Goal: Task Accomplishment & Management: Use online tool/utility

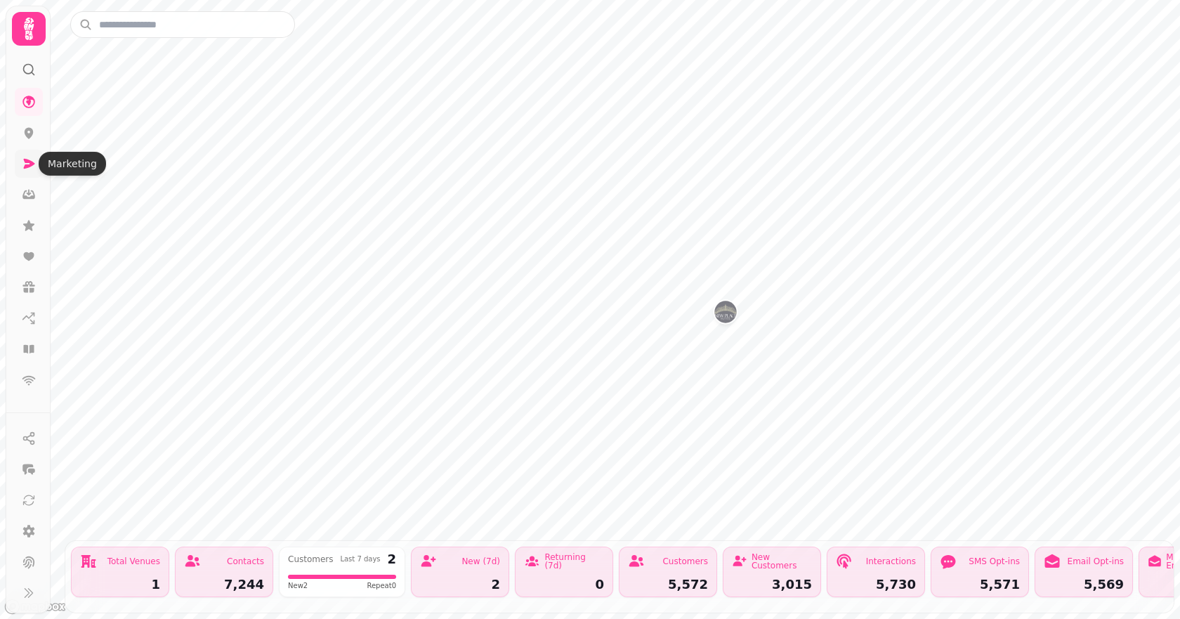
click at [18, 164] on link at bounding box center [29, 164] width 28 height 28
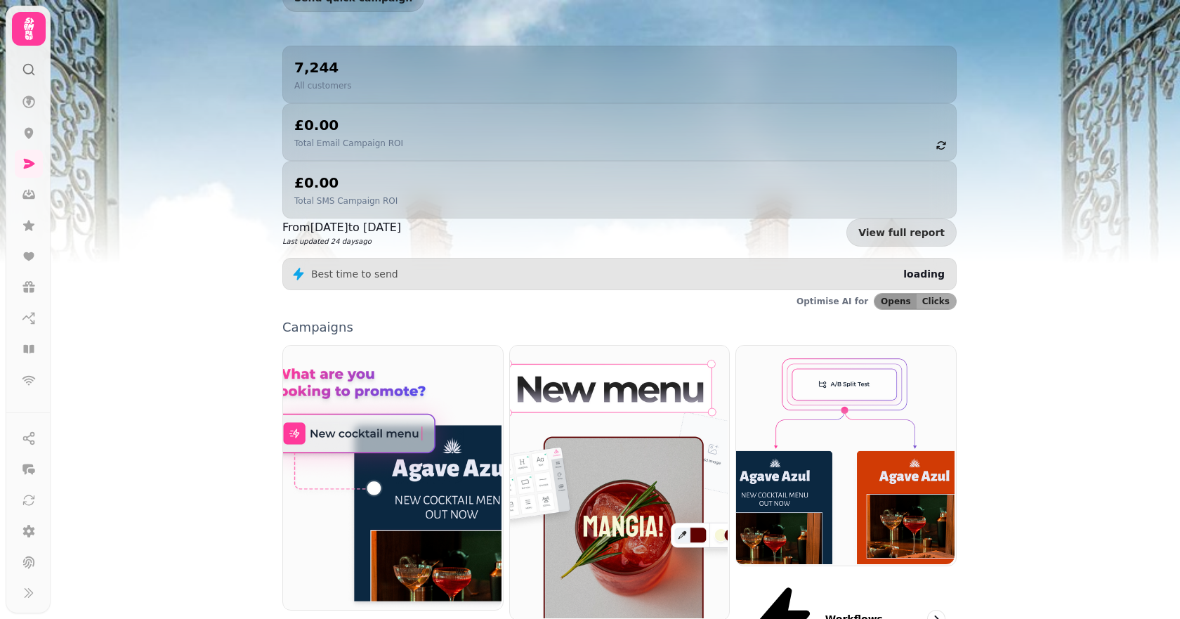
scroll to position [259, 0]
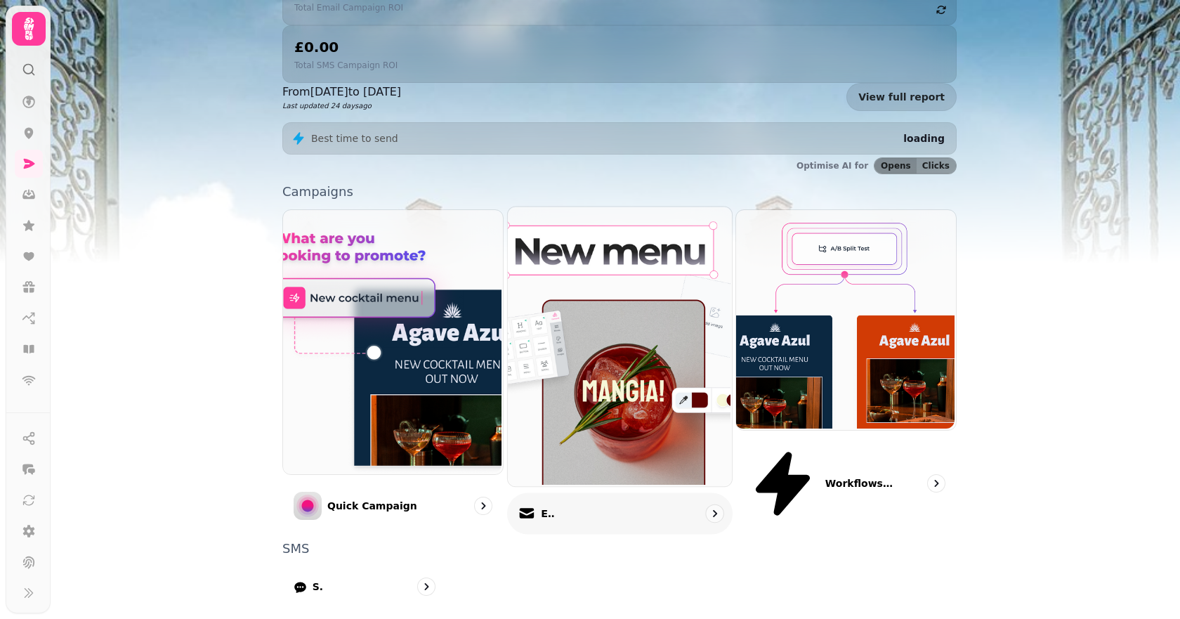
click at [555, 507] on p "Email" at bounding box center [548, 514] width 14 height 14
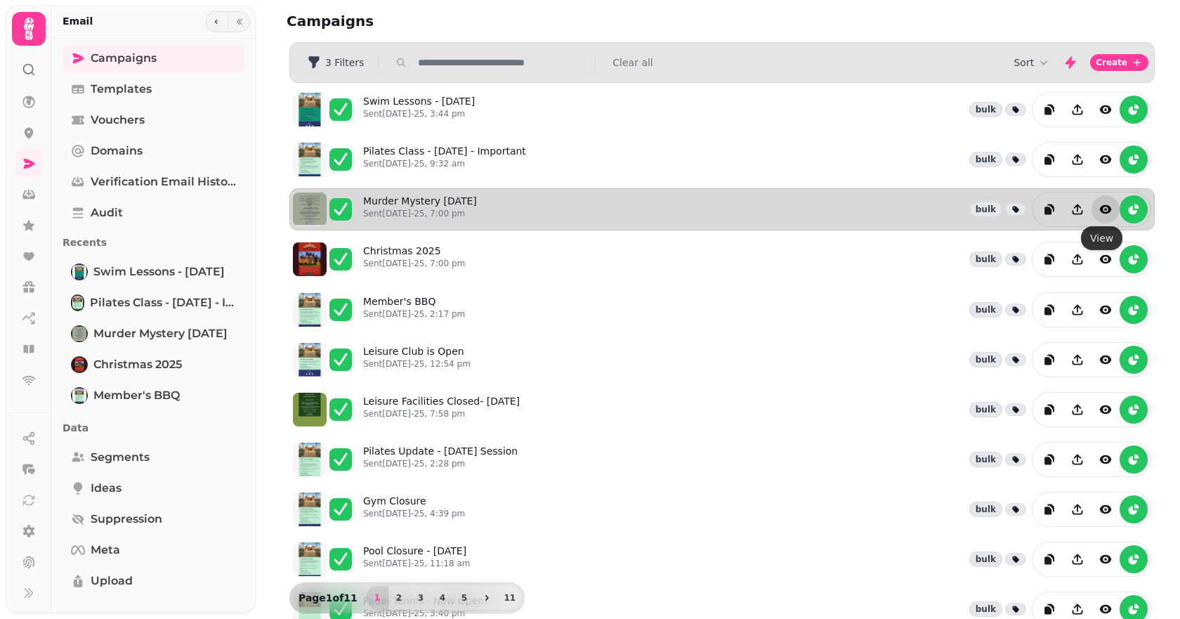
click at [1099, 212] on icon "view" at bounding box center [1106, 209] width 14 height 14
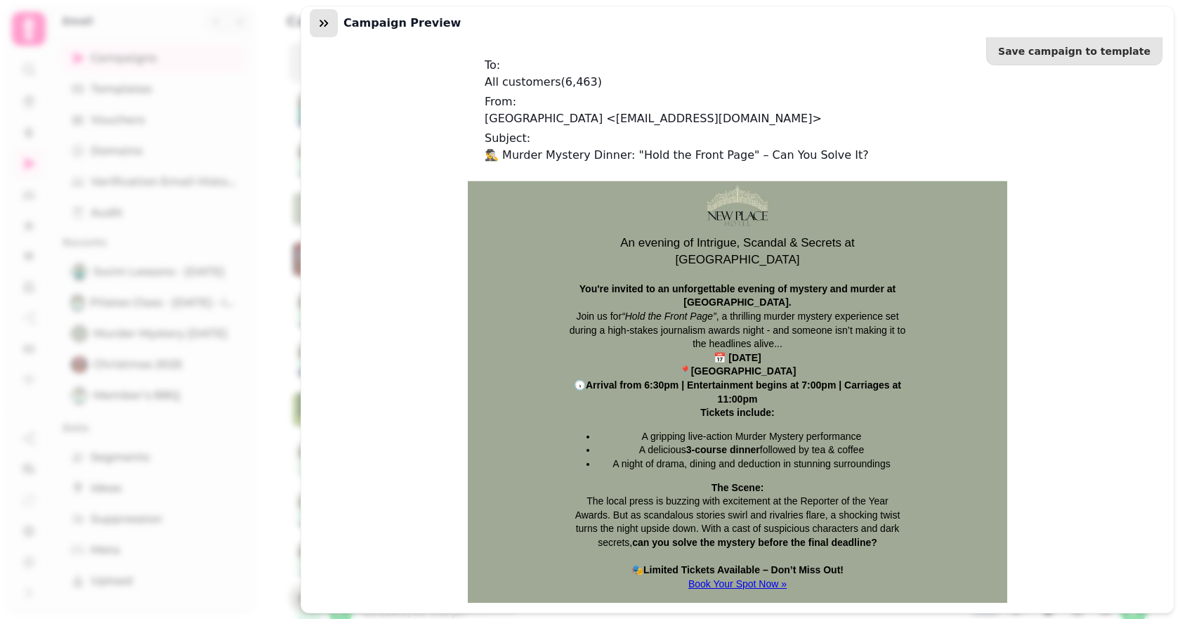
drag, startPoint x: 318, startPoint y: 22, endPoint x: 127, endPoint y: 25, distance: 190.4
click at [318, 22] on icon "button" at bounding box center [324, 23] width 14 height 14
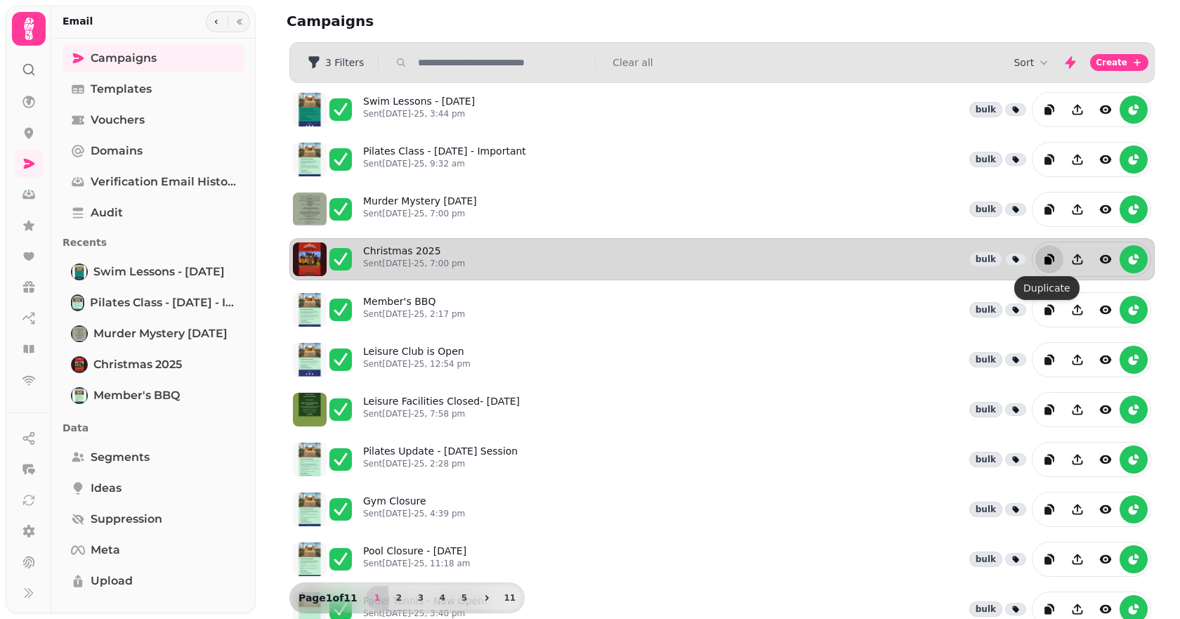
click at [1045, 260] on icon "duplicate" at bounding box center [1048, 261] width 7 height 8
